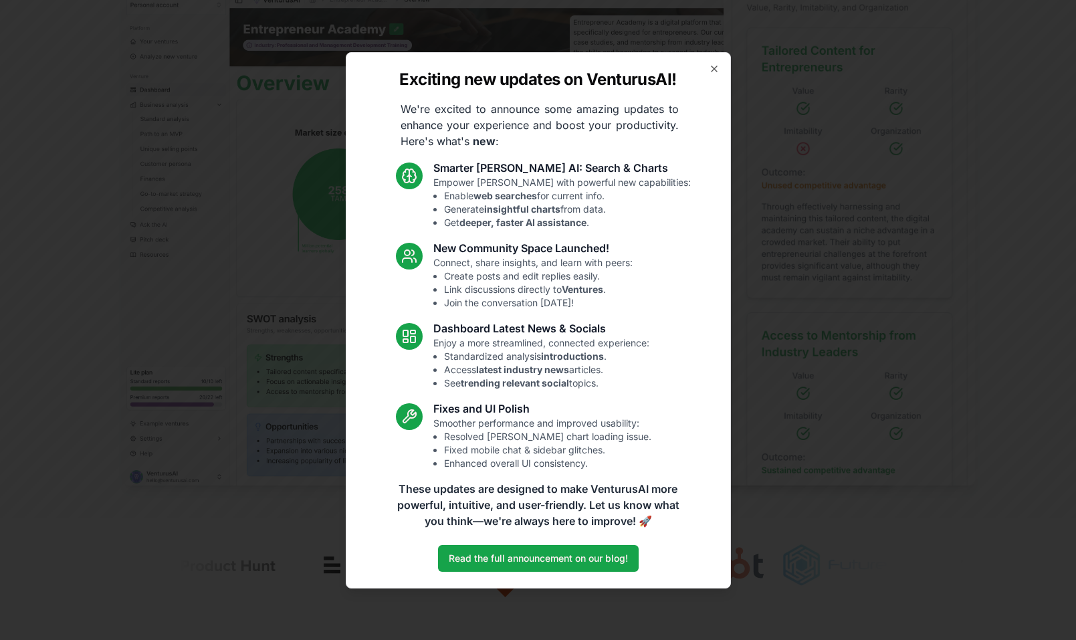
scroll to position [456, 0]
click at [710, 68] on icon "button" at bounding box center [714, 69] width 11 height 11
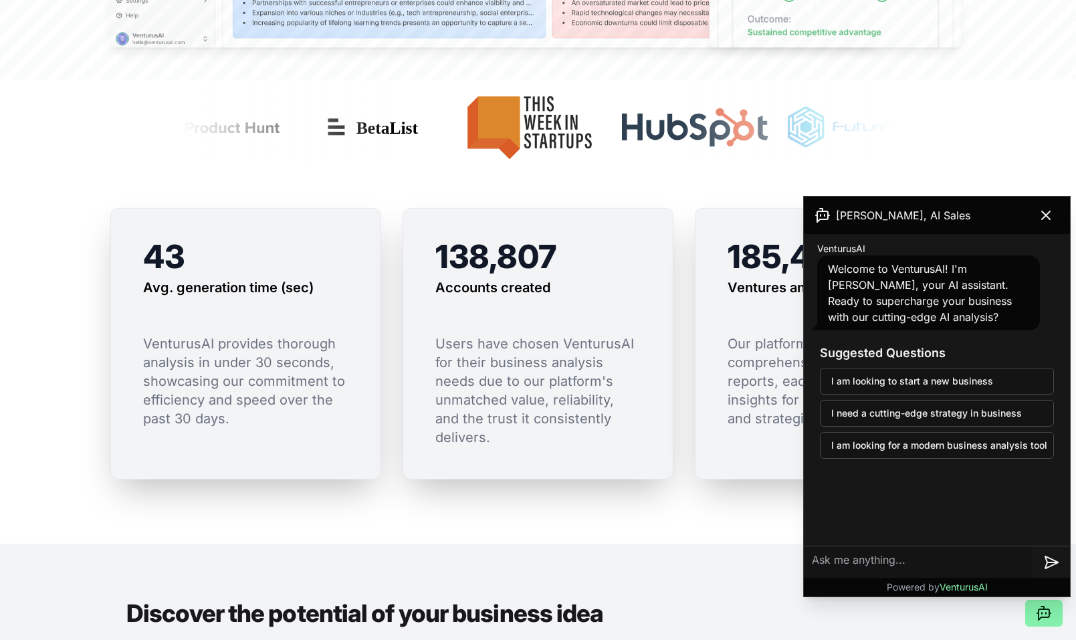
scroll to position [915, 0]
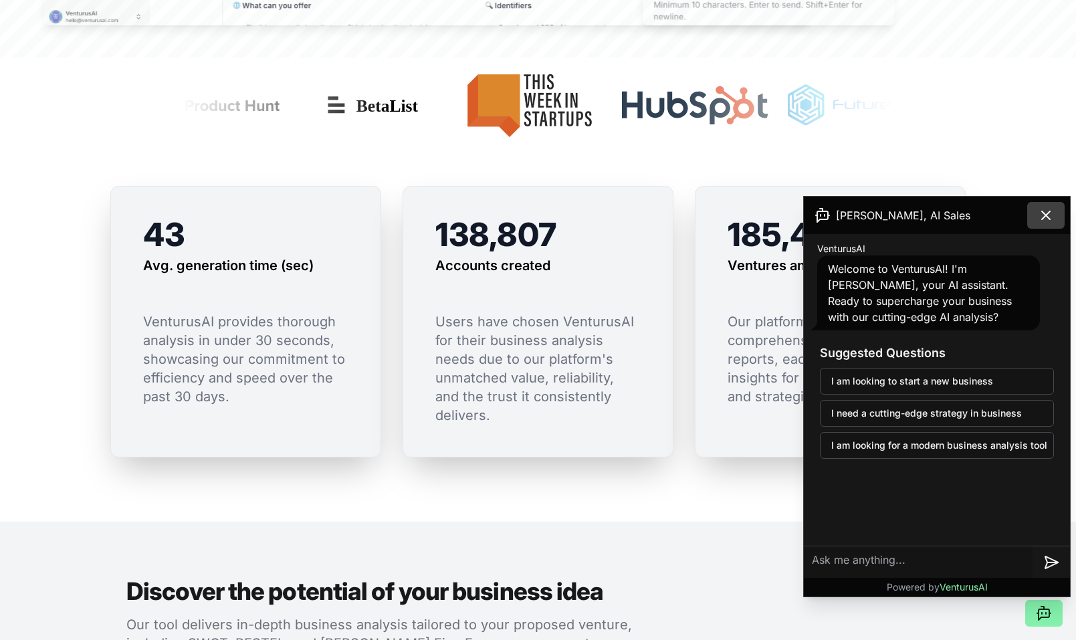
click at [1052, 215] on icon at bounding box center [1046, 215] width 16 height 16
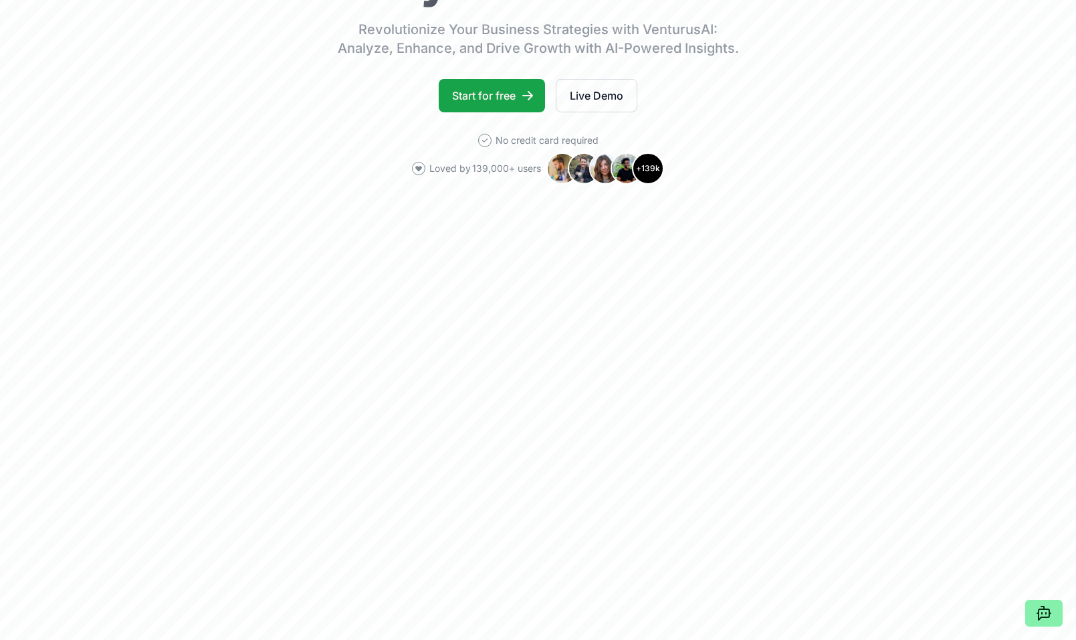
scroll to position [0, 0]
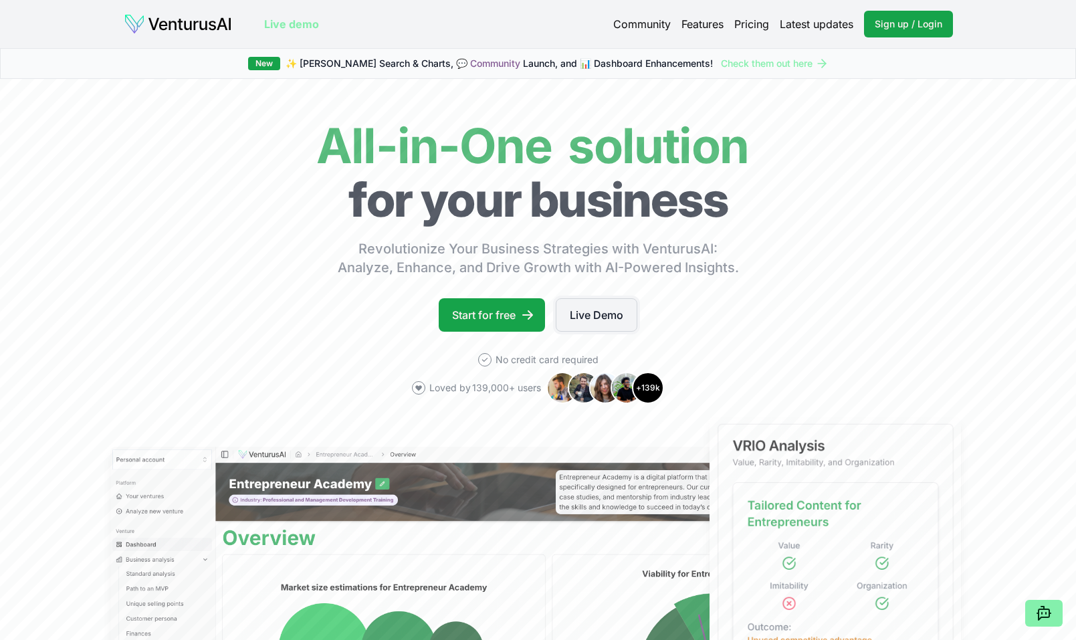
click at [579, 320] on link "Live Demo" at bounding box center [597, 314] width 82 height 33
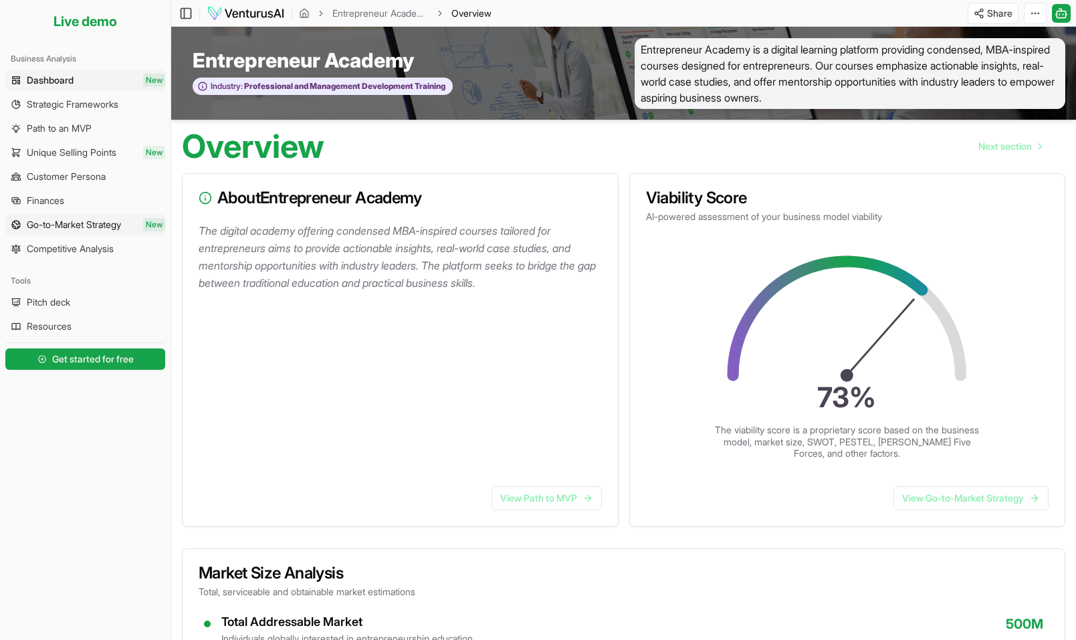
click at [98, 221] on span "Go-to-Market Strategy" at bounding box center [74, 224] width 94 height 13
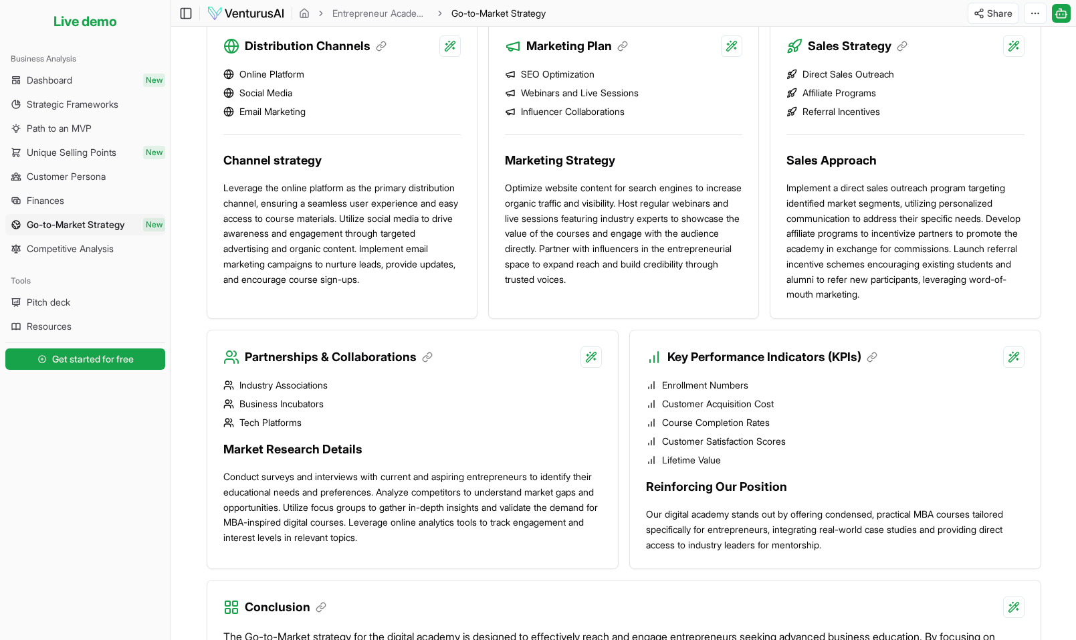
scroll to position [838, 0]
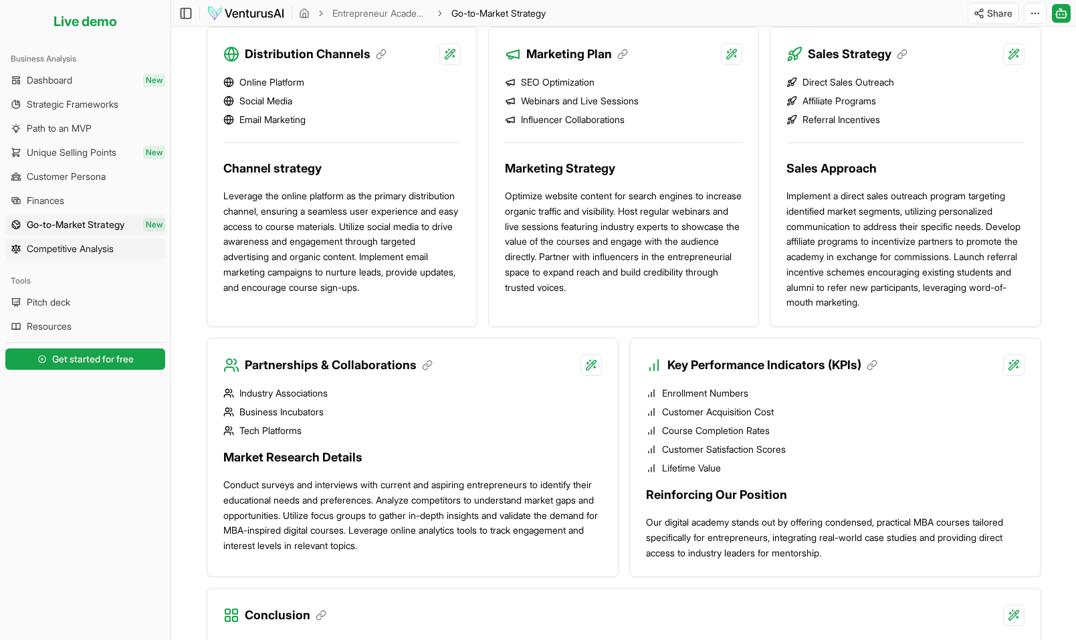
click at [56, 251] on span "Competitive Analysis" at bounding box center [70, 248] width 87 height 13
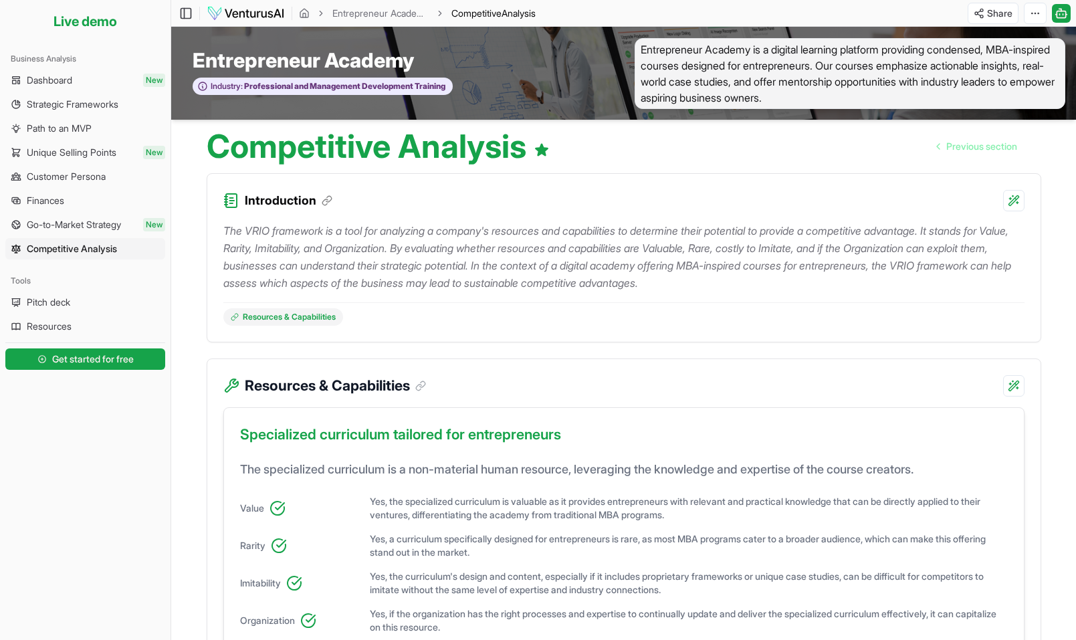
click at [694, 96] on span "Entrepreneur Academy is a digital learning platform providing condensed, MBA-in…" at bounding box center [851, 73] width 432 height 71
click at [96, 128] on link "Path to an MVP" at bounding box center [85, 128] width 160 height 21
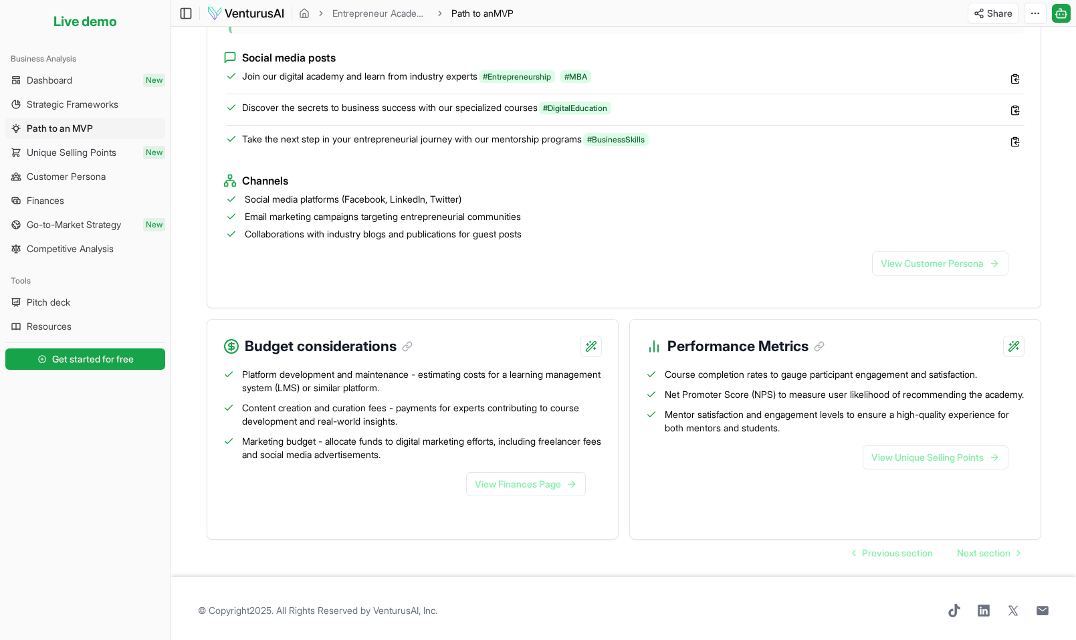
scroll to position [1187, 0]
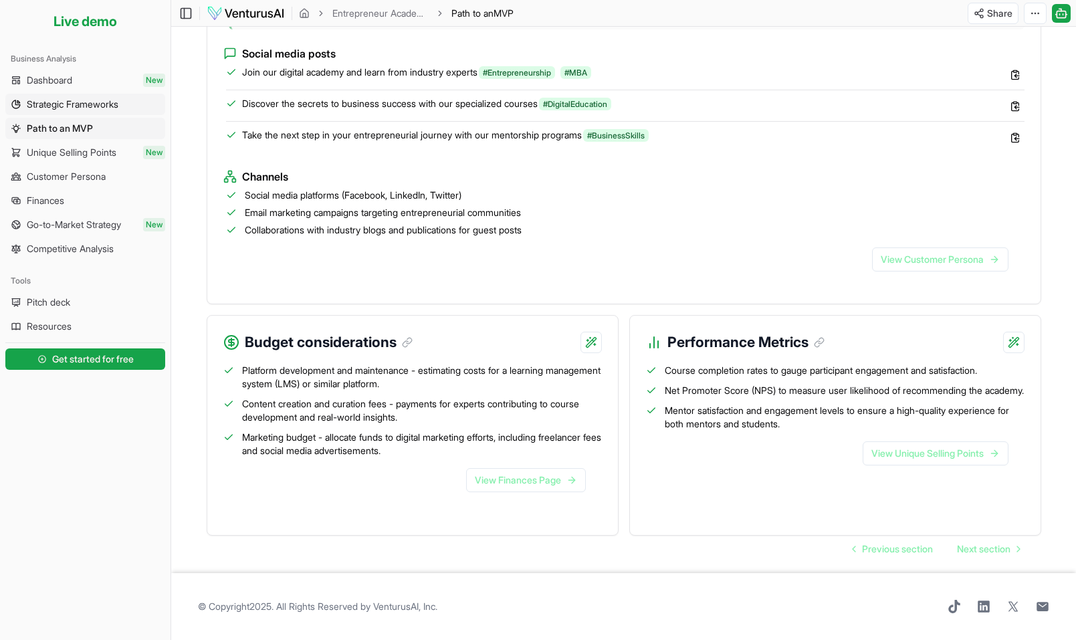
click at [104, 100] on span "Strategic Frameworks" at bounding box center [73, 104] width 92 height 13
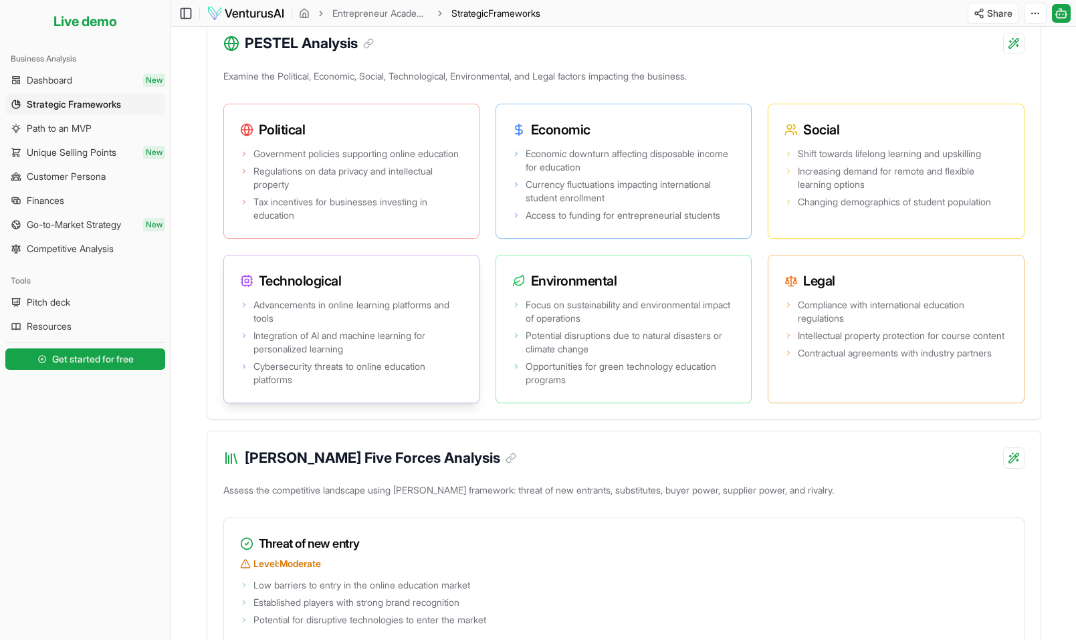
scroll to position [935, 0]
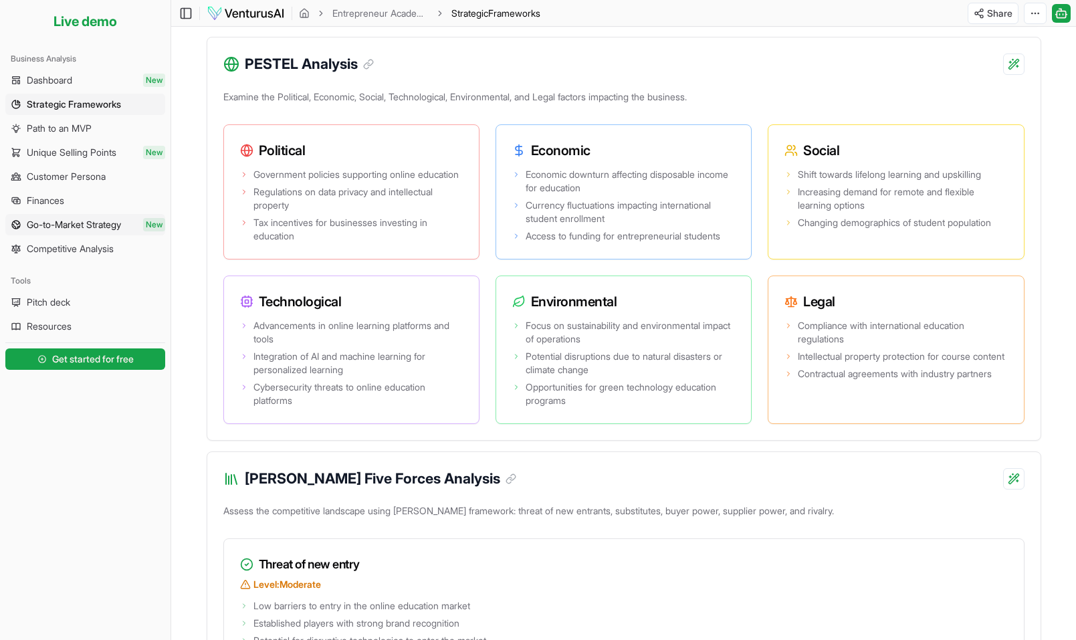
click at [76, 227] on span "Go-to-Market Strategy" at bounding box center [74, 224] width 94 height 13
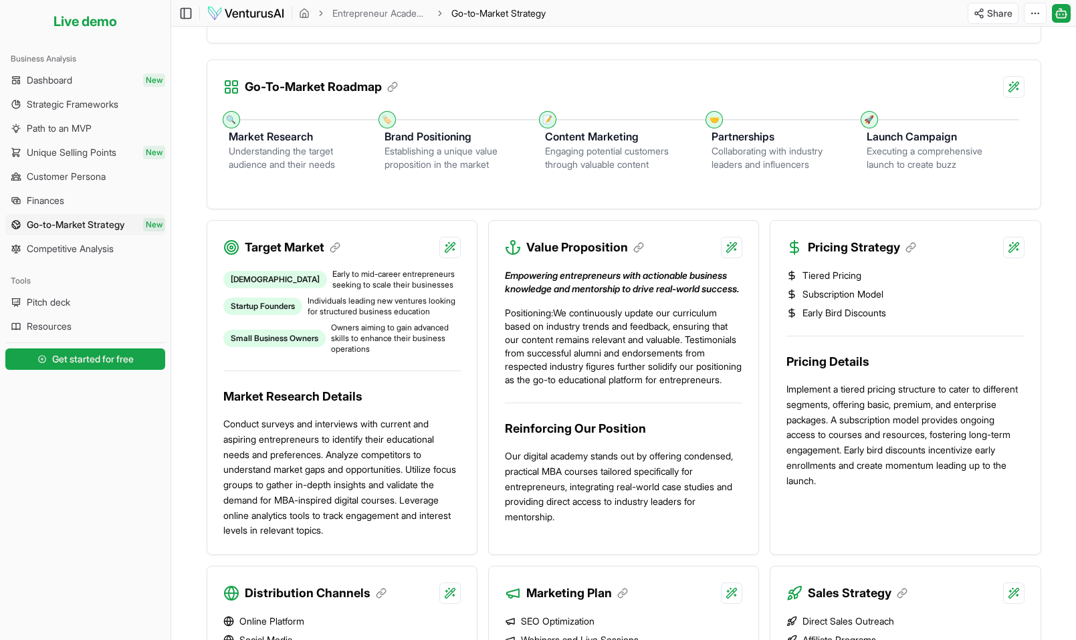
scroll to position [483, 0]
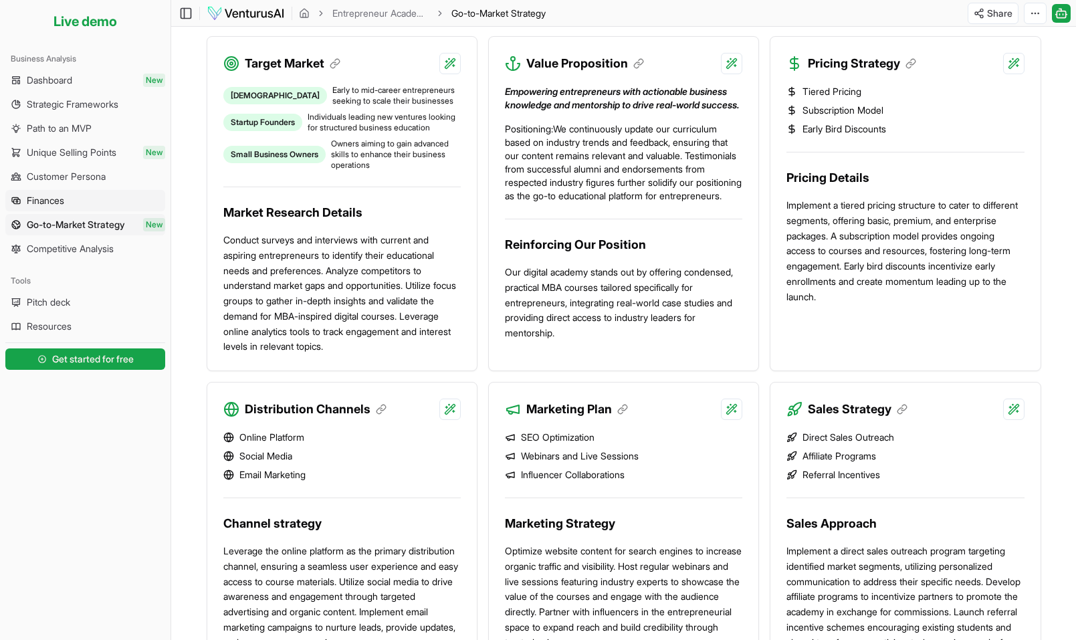
click at [71, 197] on link "Finances" at bounding box center [85, 200] width 160 height 21
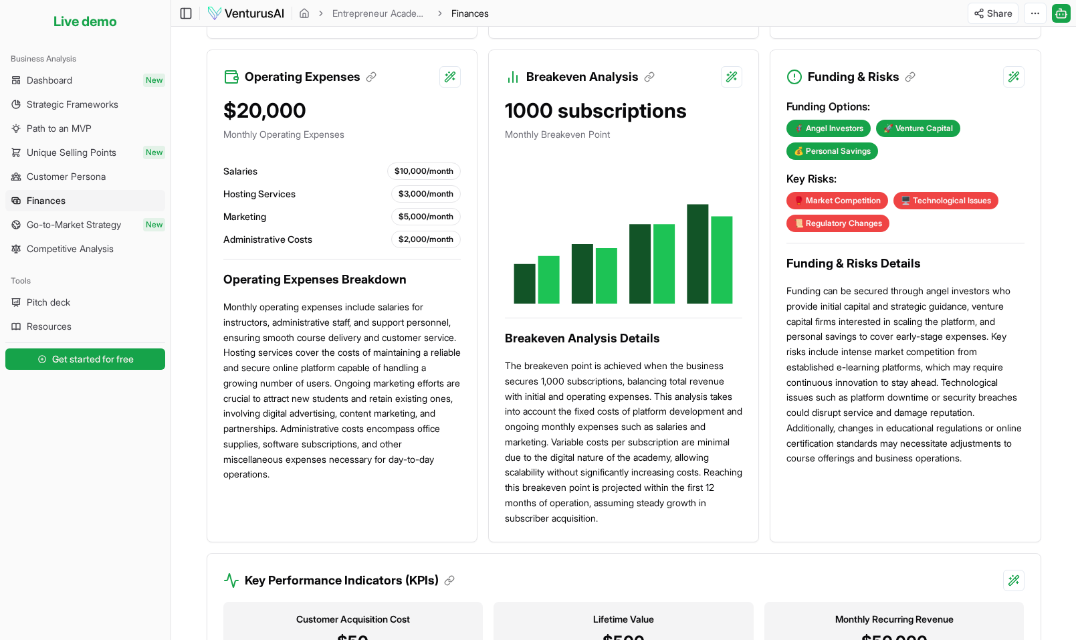
scroll to position [802, 0]
